Goal: Task Accomplishment & Management: Manage account settings

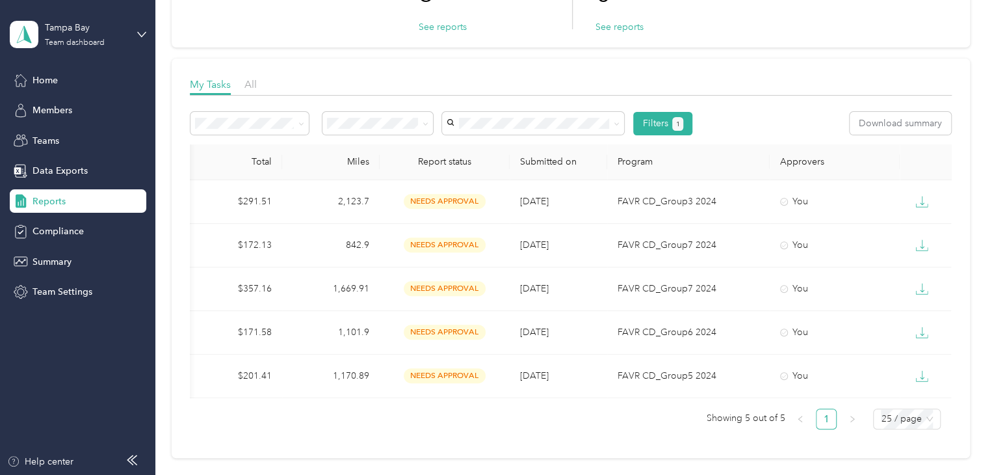
scroll to position [0, 322]
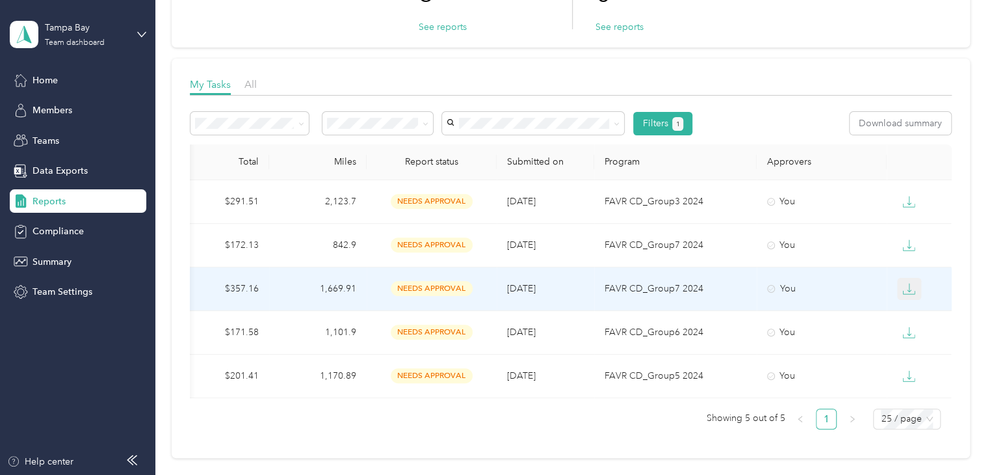
click at [911, 291] on icon "button" at bounding box center [909, 292] width 12 height 3
click at [912, 306] on div "PDF" at bounding box center [915, 312] width 27 height 14
